Goal: Information Seeking & Learning: Compare options

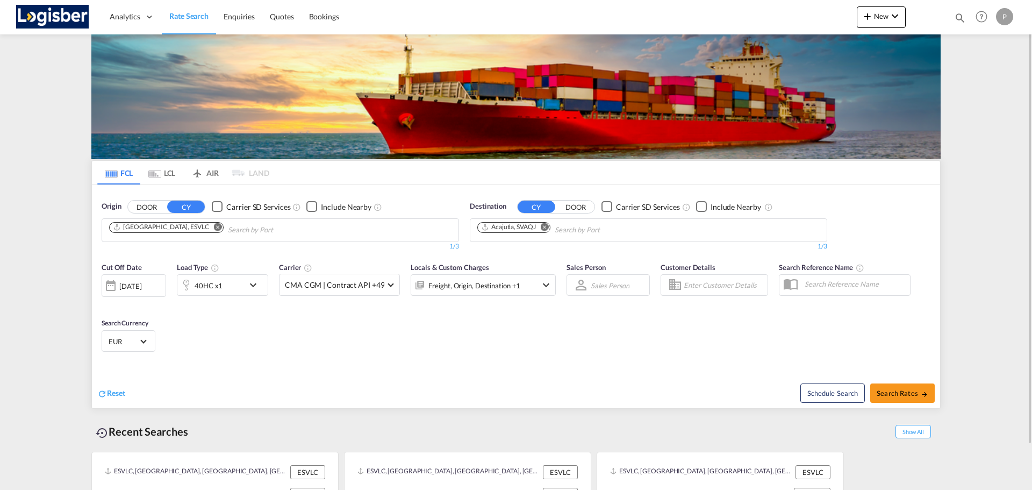
click at [545, 227] on md-icon "Remove" at bounding box center [545, 227] width 8 height 8
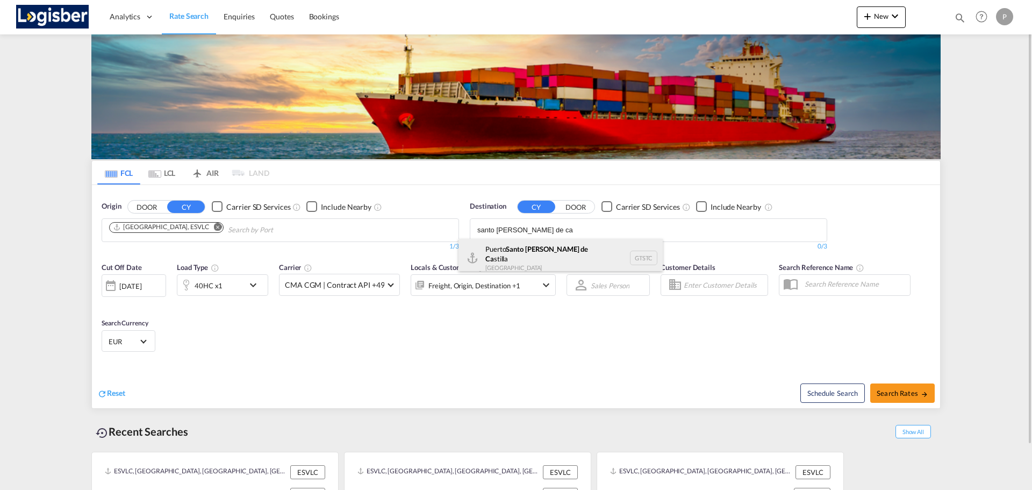
type input "santo [PERSON_NAME] de ca"
click at [551, 242] on div "[GEOGRAPHIC_DATA][PERSON_NAME] stilla [GEOGRAPHIC_DATA] GTSTC" at bounding box center [560, 258] width 204 height 39
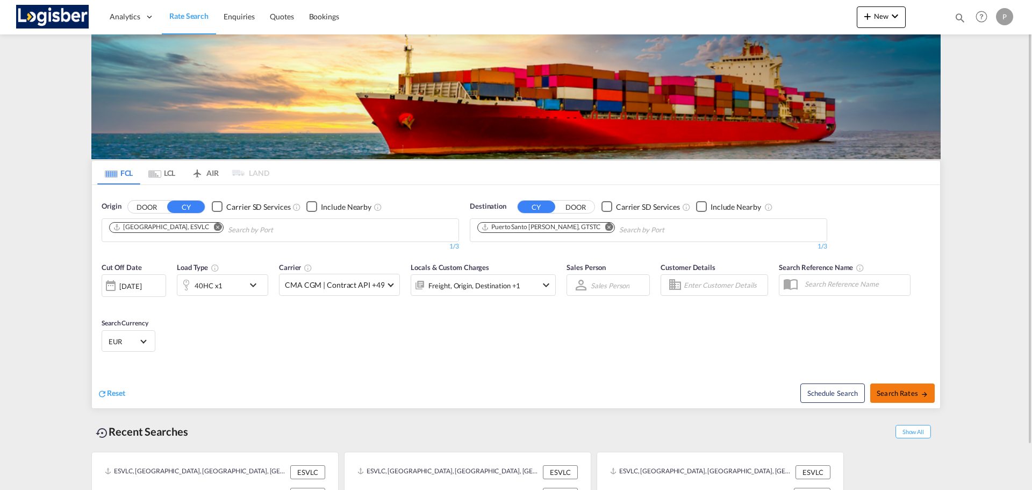
click at [900, 388] on button "Search Rates" at bounding box center [902, 392] width 65 height 19
type input "ESVLC to GTSTC / [DATE]"
